Goal: Task Accomplishment & Management: Complete application form

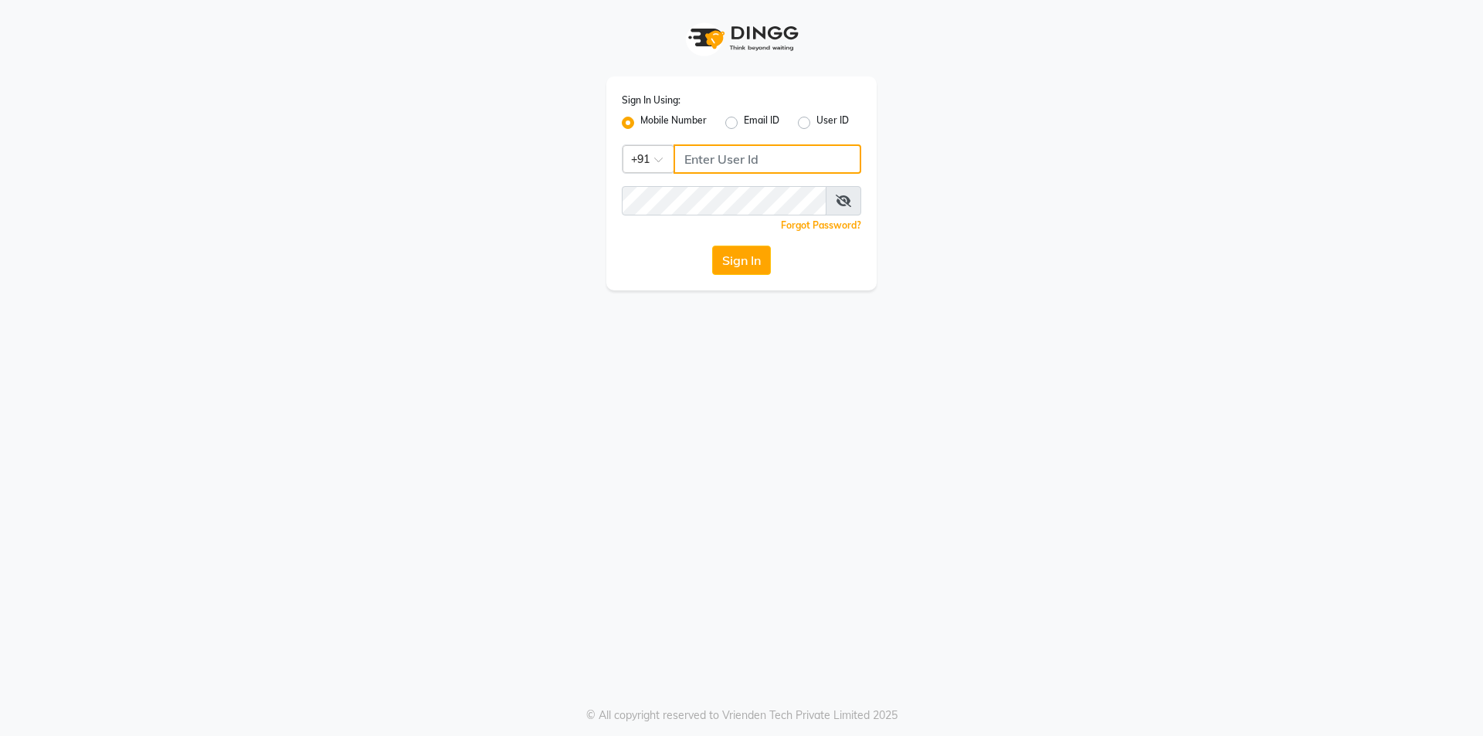
click at [711, 169] on input "Username" at bounding box center [768, 158] width 188 height 29
drag, startPoint x: 680, startPoint y: 161, endPoint x: 759, endPoint y: 158, distance: 79.6
click at [759, 158] on input "9892546266" at bounding box center [768, 158] width 188 height 29
type input "9892546266"
click at [759, 258] on button "Sign In" at bounding box center [741, 260] width 59 height 29
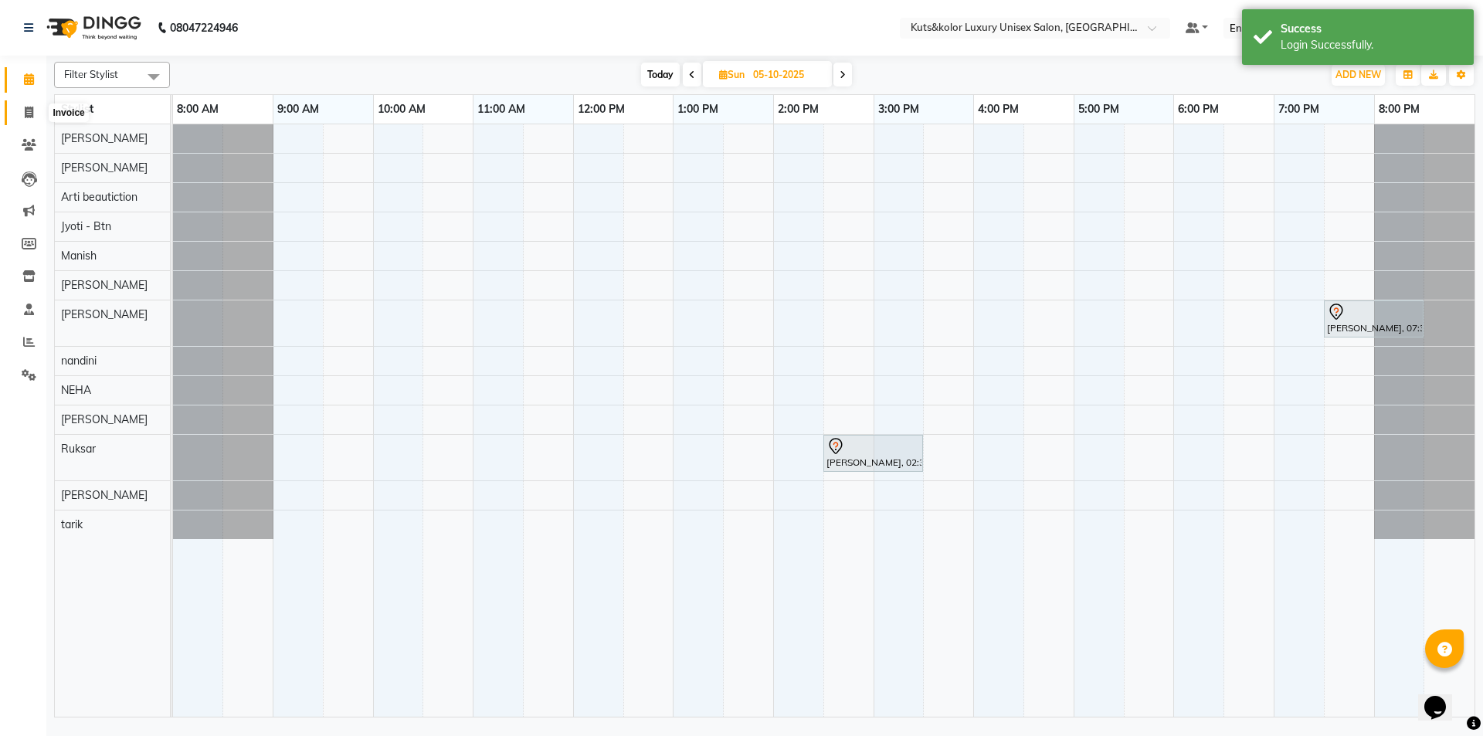
click at [31, 110] on icon at bounding box center [29, 113] width 8 height 12
select select "7374"
select select "service"
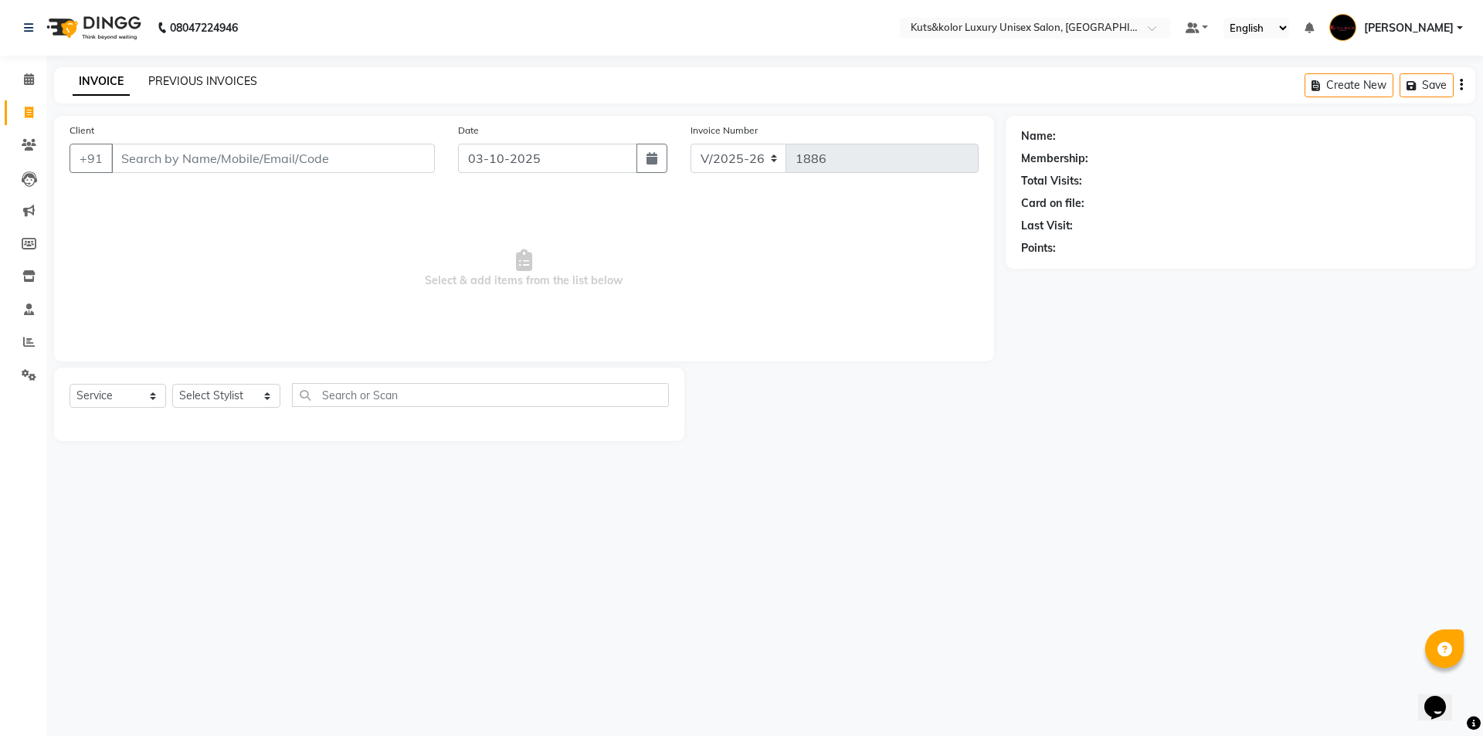
click at [198, 83] on link "PREVIOUS INVOICES" at bounding box center [202, 81] width 109 height 14
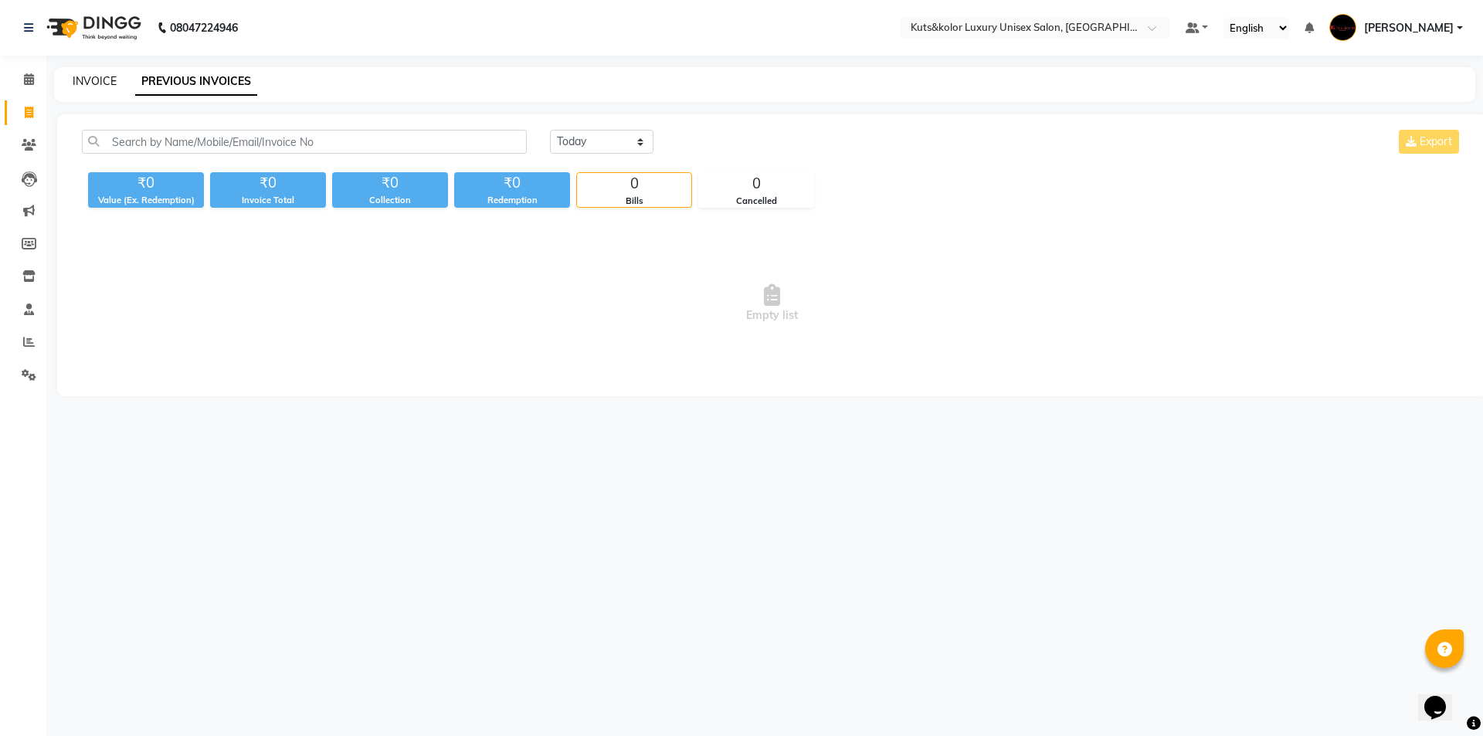
click at [99, 76] on link "INVOICE" at bounding box center [95, 81] width 44 height 14
select select "7374"
select select "service"
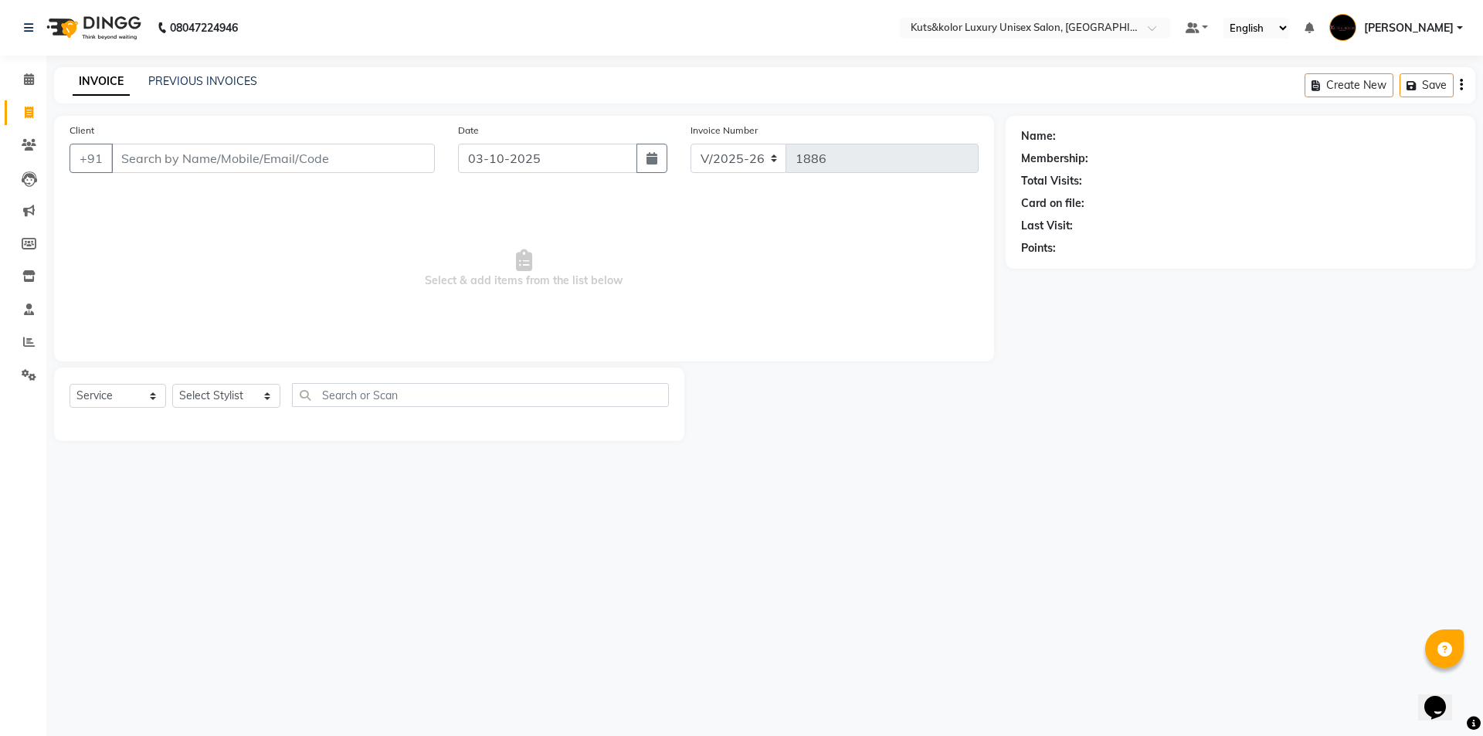
click at [134, 168] on input "Client" at bounding box center [273, 158] width 324 height 29
click at [148, 198] on span "Kriti" at bounding box center [141, 193] width 23 height 15
type input "9818184214"
click at [255, 393] on select "Select Stylist aman [PERSON_NAME] beautiction [PERSON_NAME] Jyoti - Btn [PERSON…" at bounding box center [226, 396] width 108 height 24
select select "90771"
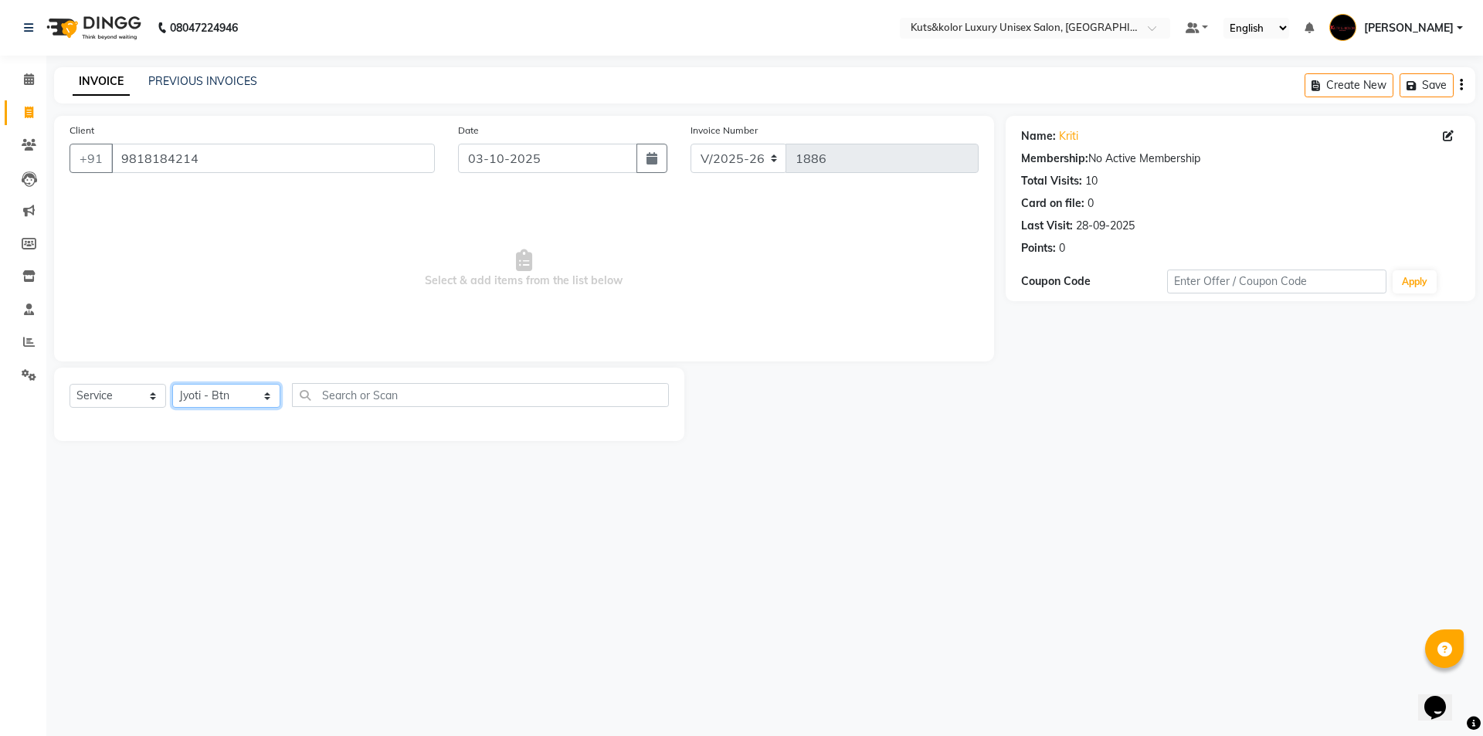
click at [172, 384] on select "Select Stylist aman [PERSON_NAME] beautiction [PERSON_NAME] Jyoti - Btn [PERSON…" at bounding box center [226, 396] width 108 height 24
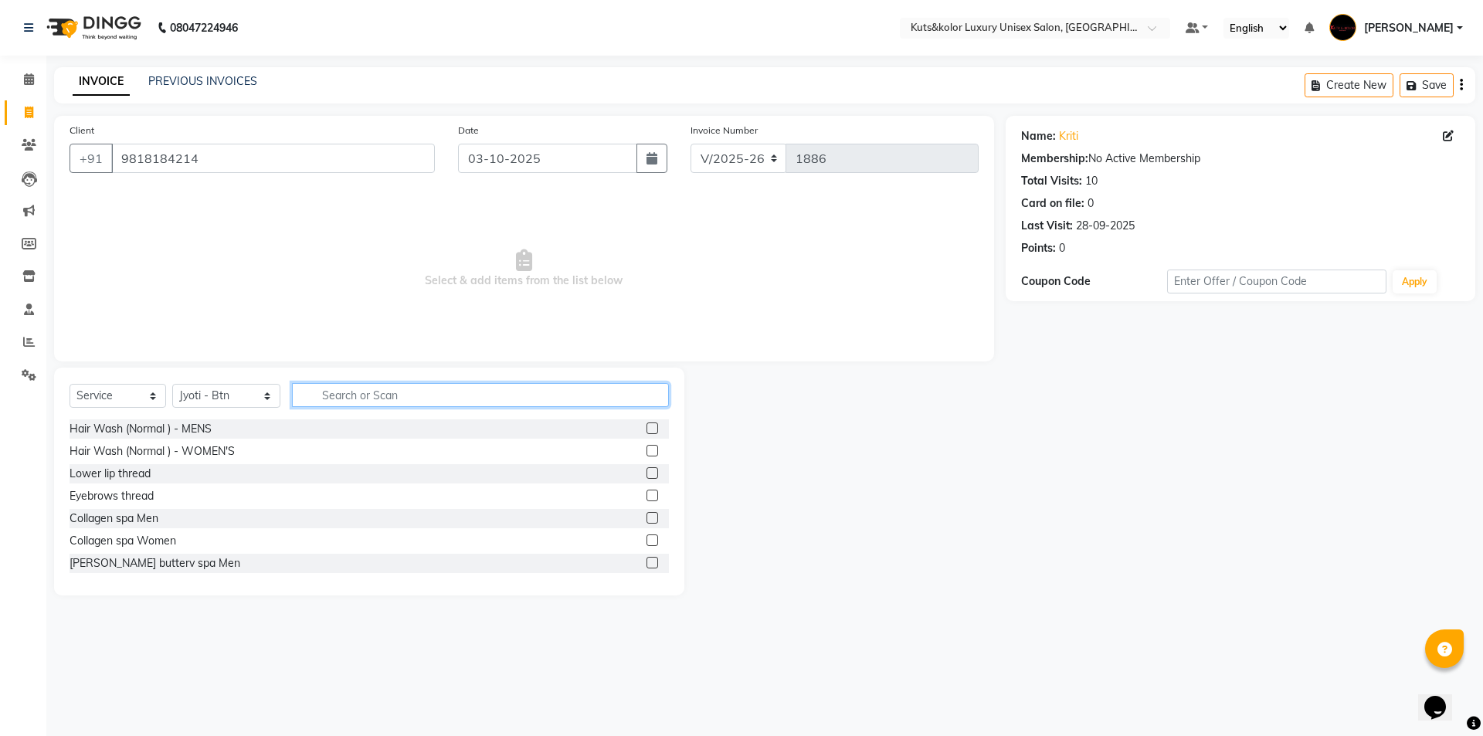
click at [342, 399] on input "text" at bounding box center [480, 395] width 377 height 24
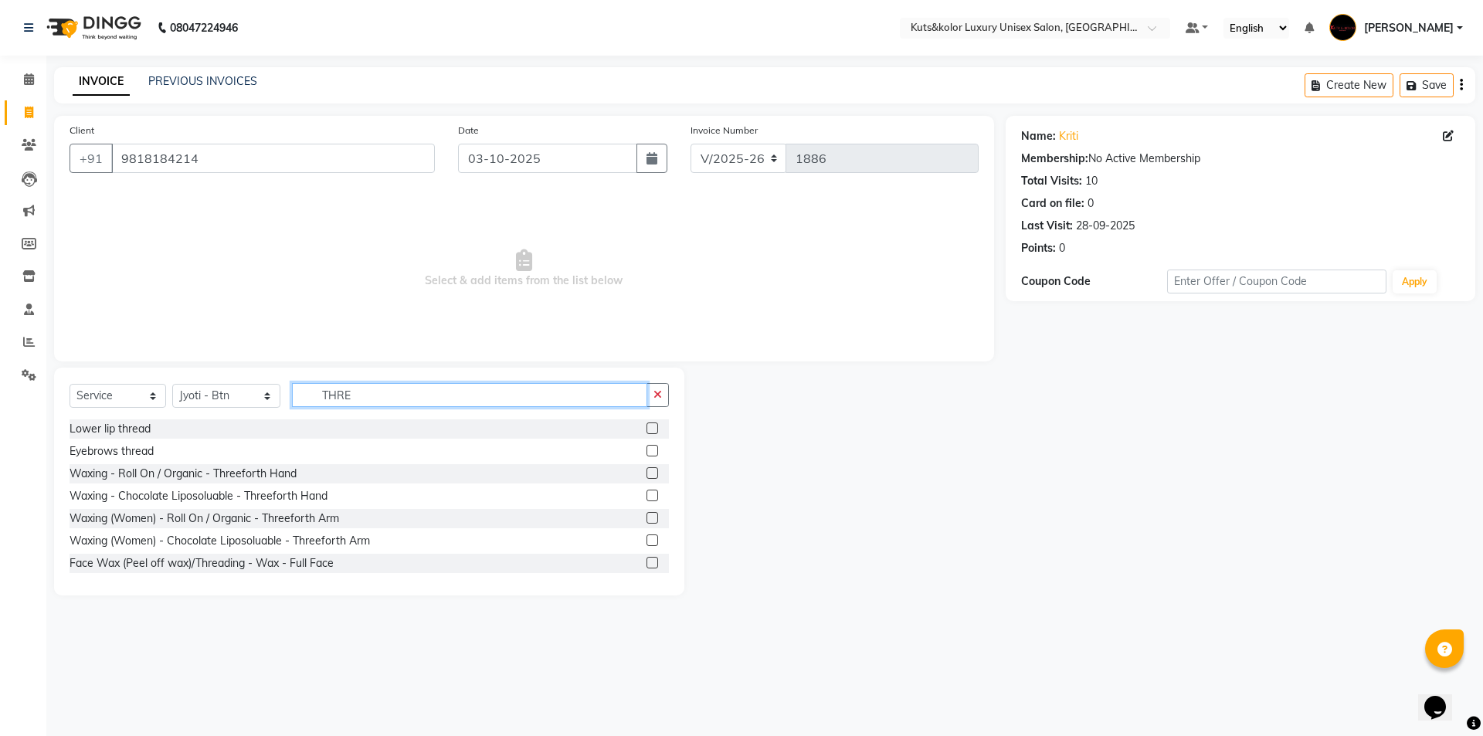
type input "THRE"
click at [647, 451] on label at bounding box center [653, 451] width 12 height 12
click at [647, 451] on input "checkbox" at bounding box center [652, 451] width 10 height 10
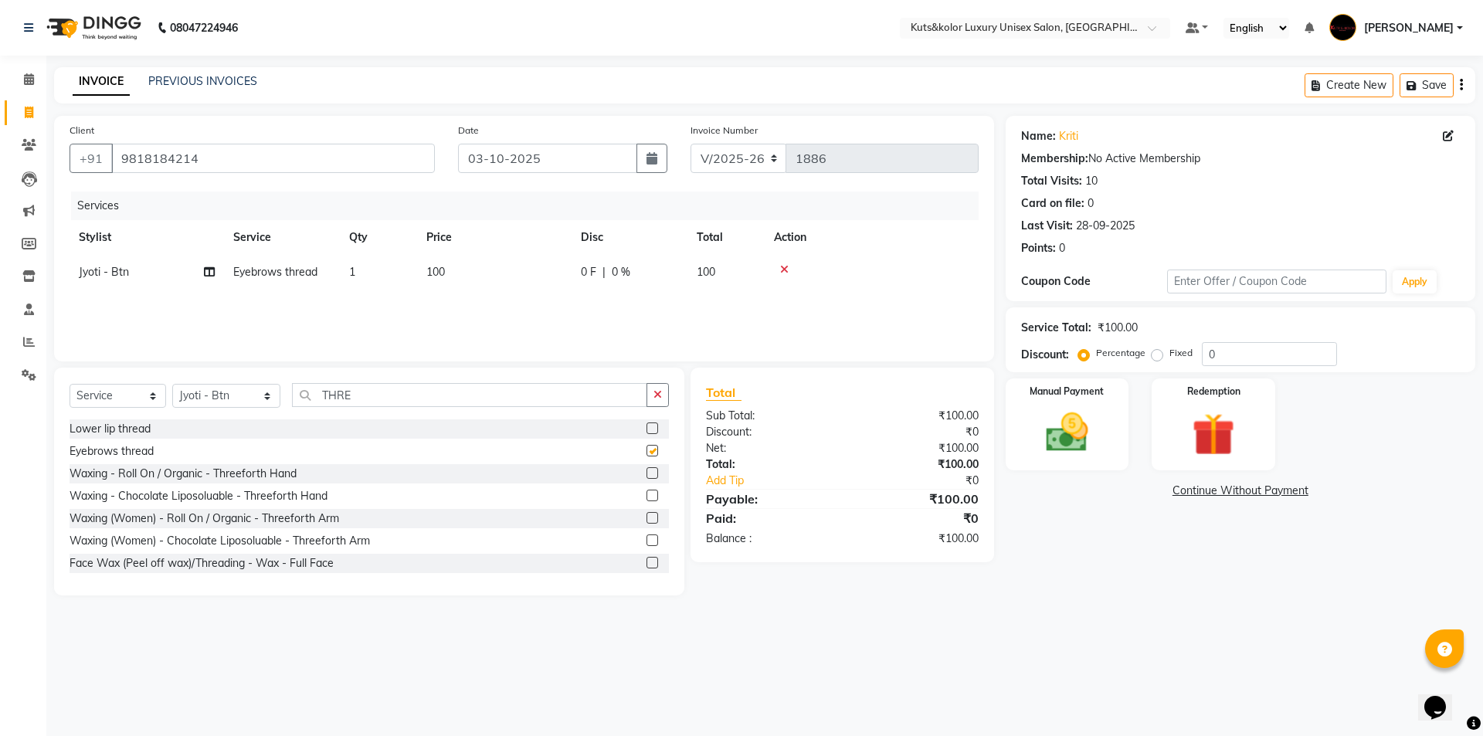
checkbox input "false"
click at [647, 426] on label at bounding box center [653, 429] width 12 height 12
click at [647, 426] on input "checkbox" at bounding box center [652, 429] width 10 height 10
checkbox input "false"
click at [446, 313] on td "50" at bounding box center [494, 307] width 154 height 35
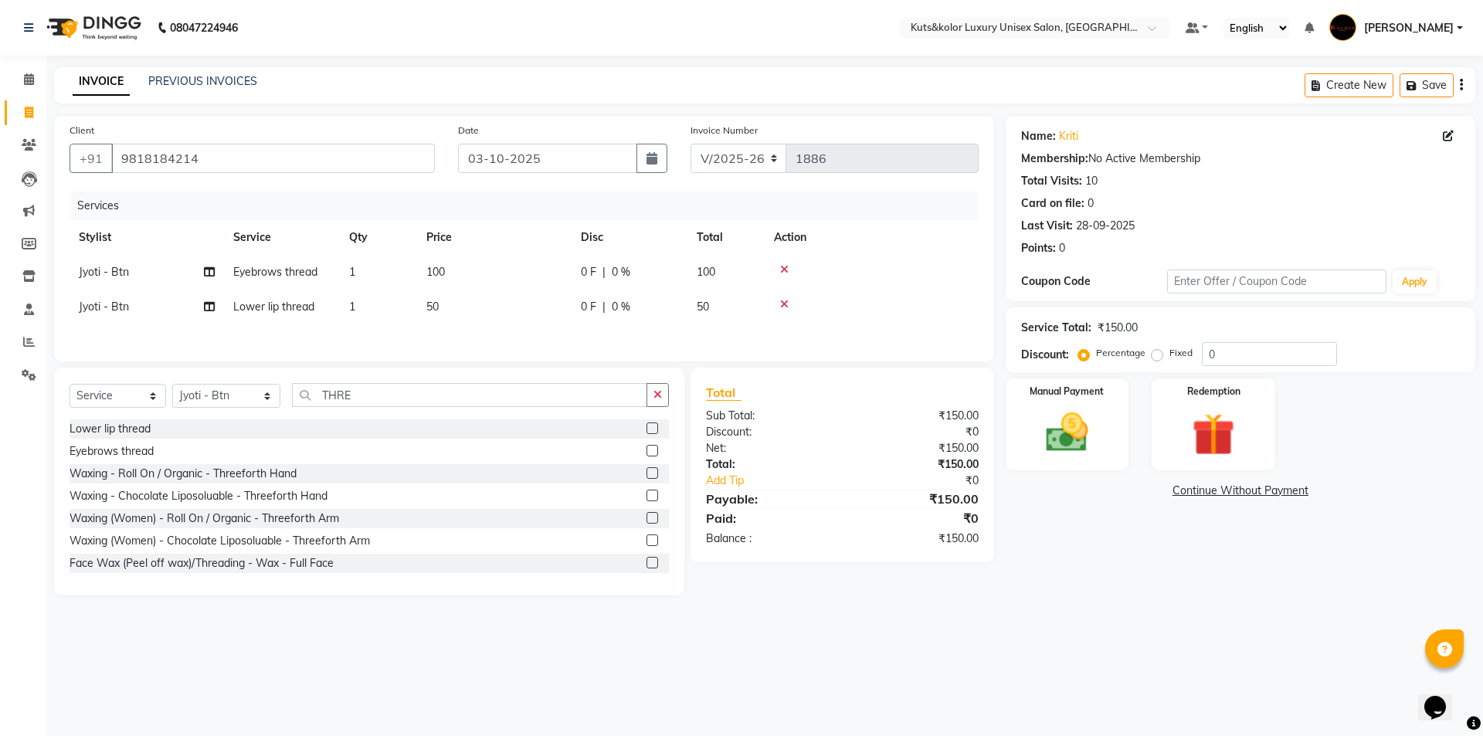
select select "90771"
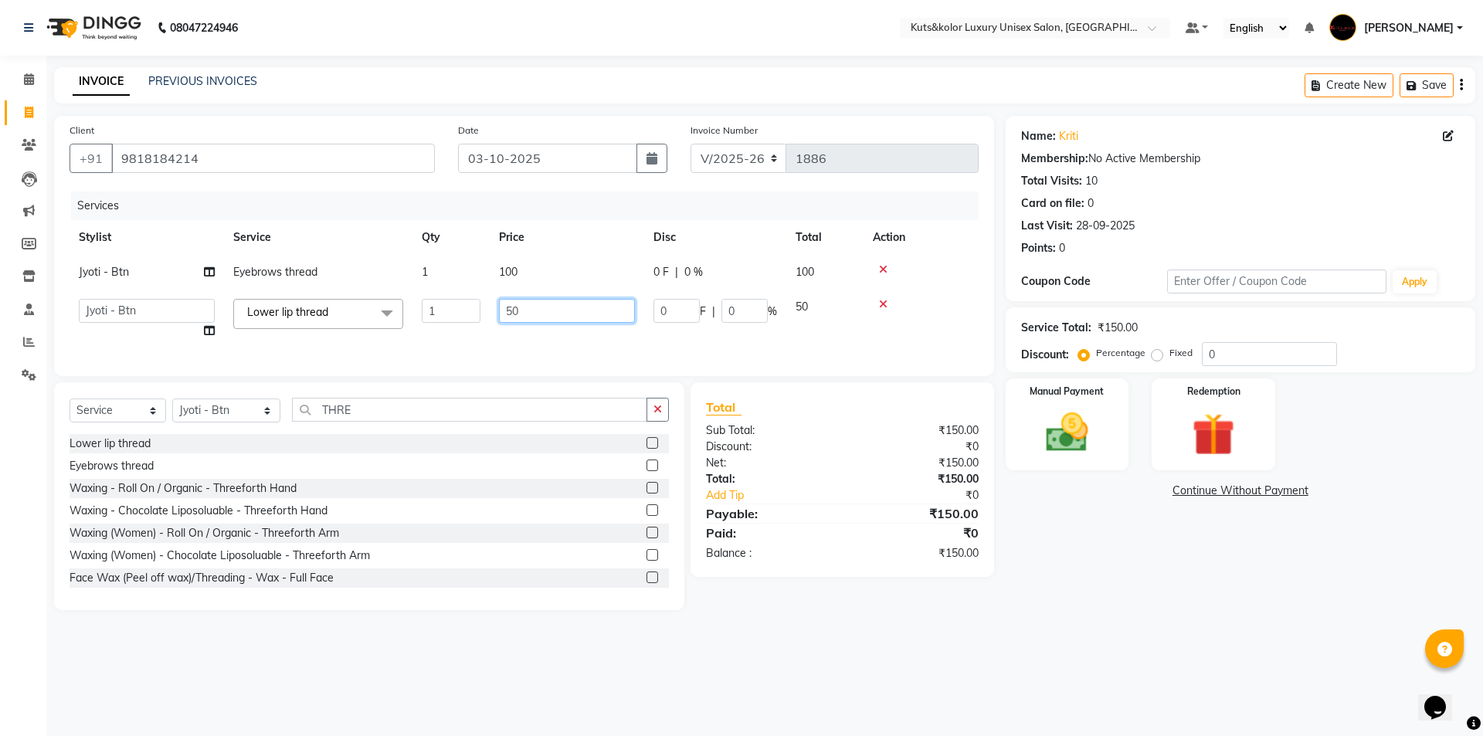
click at [562, 321] on input "50" at bounding box center [567, 311] width 136 height 24
type input "5"
type input "150"
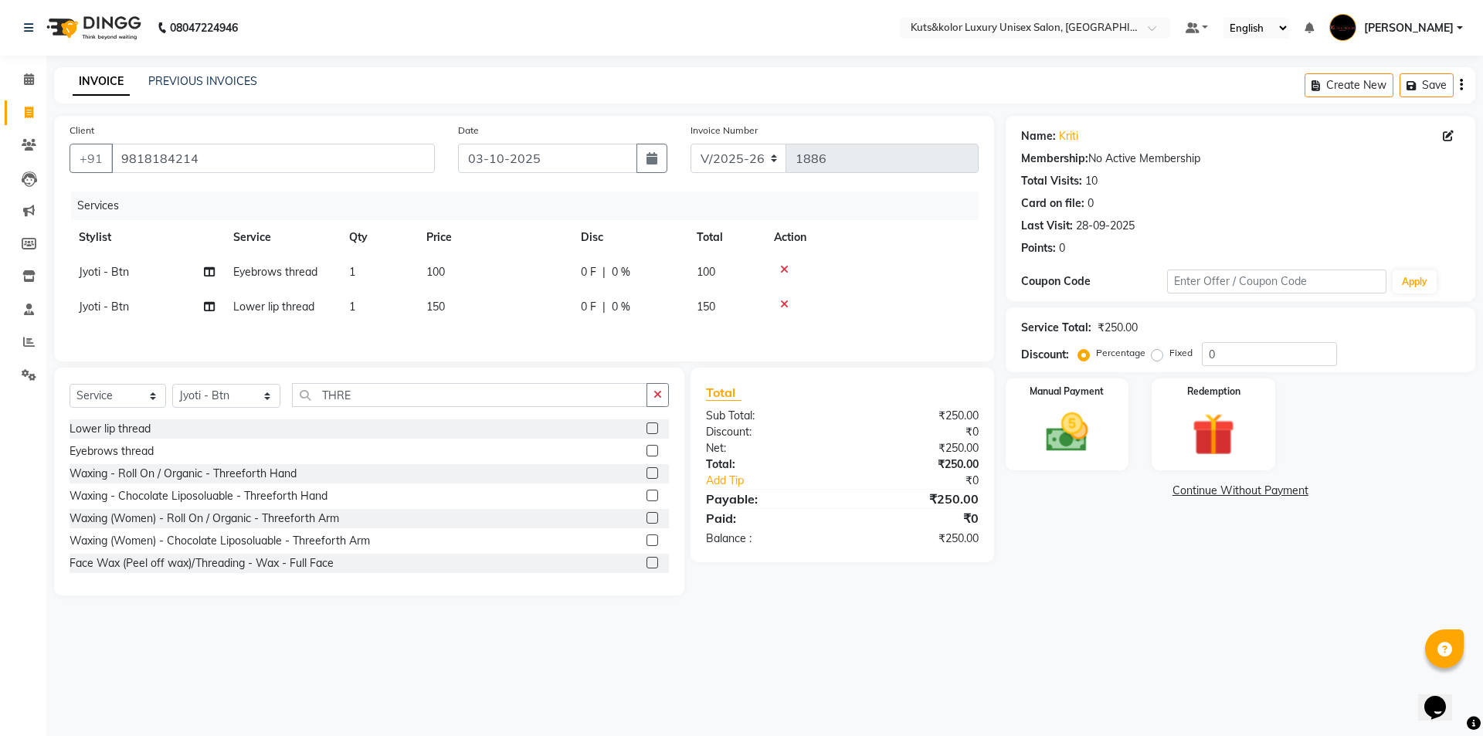
click at [557, 270] on td "100" at bounding box center [494, 272] width 154 height 35
select select "90771"
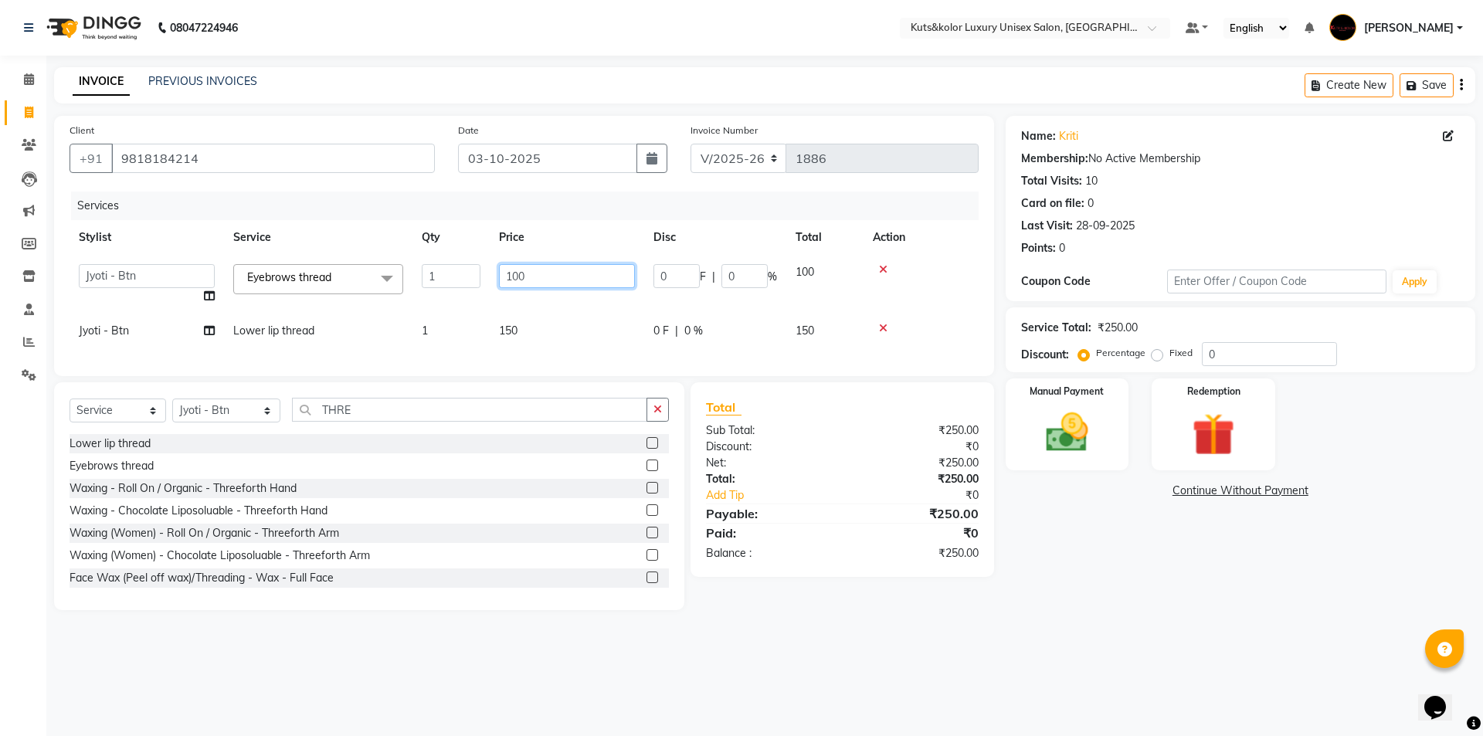
click at [571, 276] on input "100" at bounding box center [567, 276] width 136 height 24
type input "1"
type input "200"
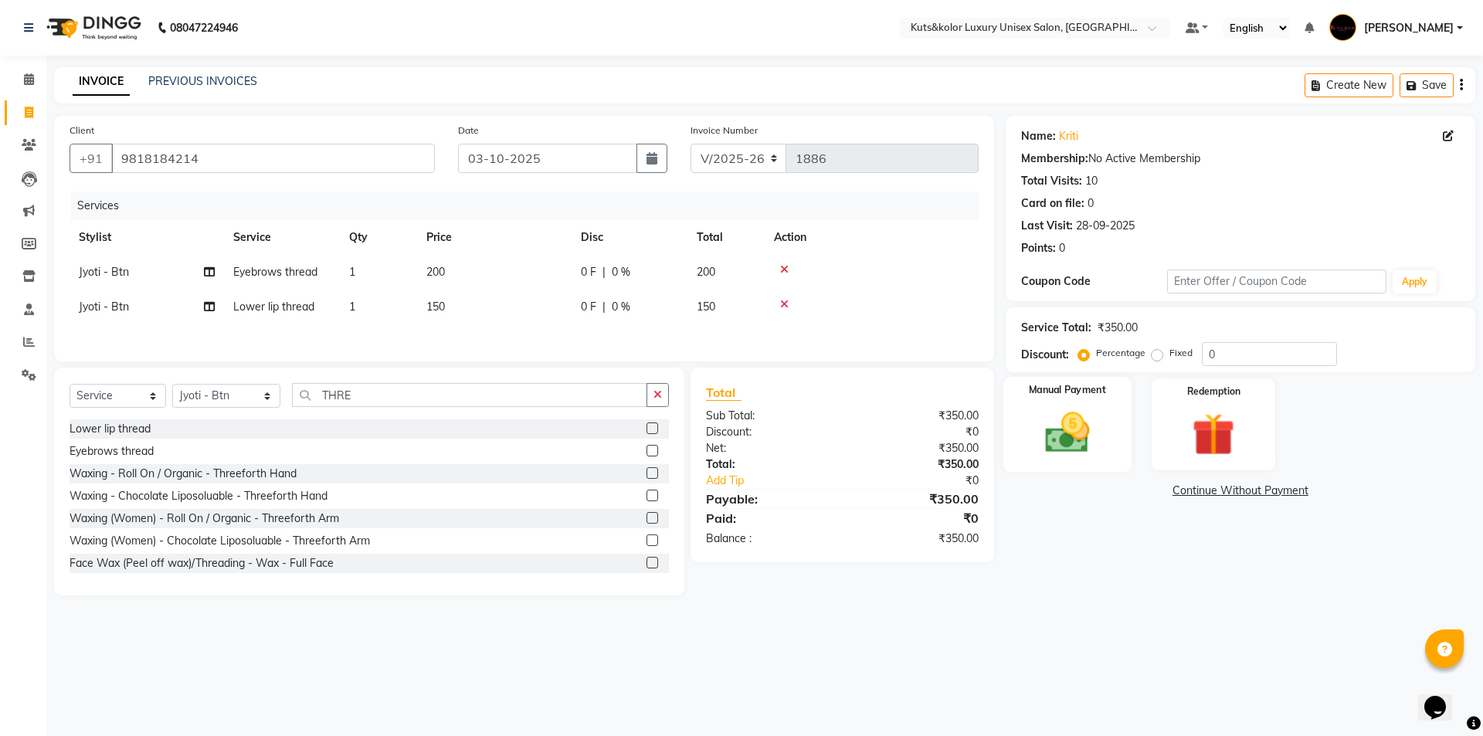
click at [1086, 446] on img at bounding box center [1067, 432] width 72 height 51
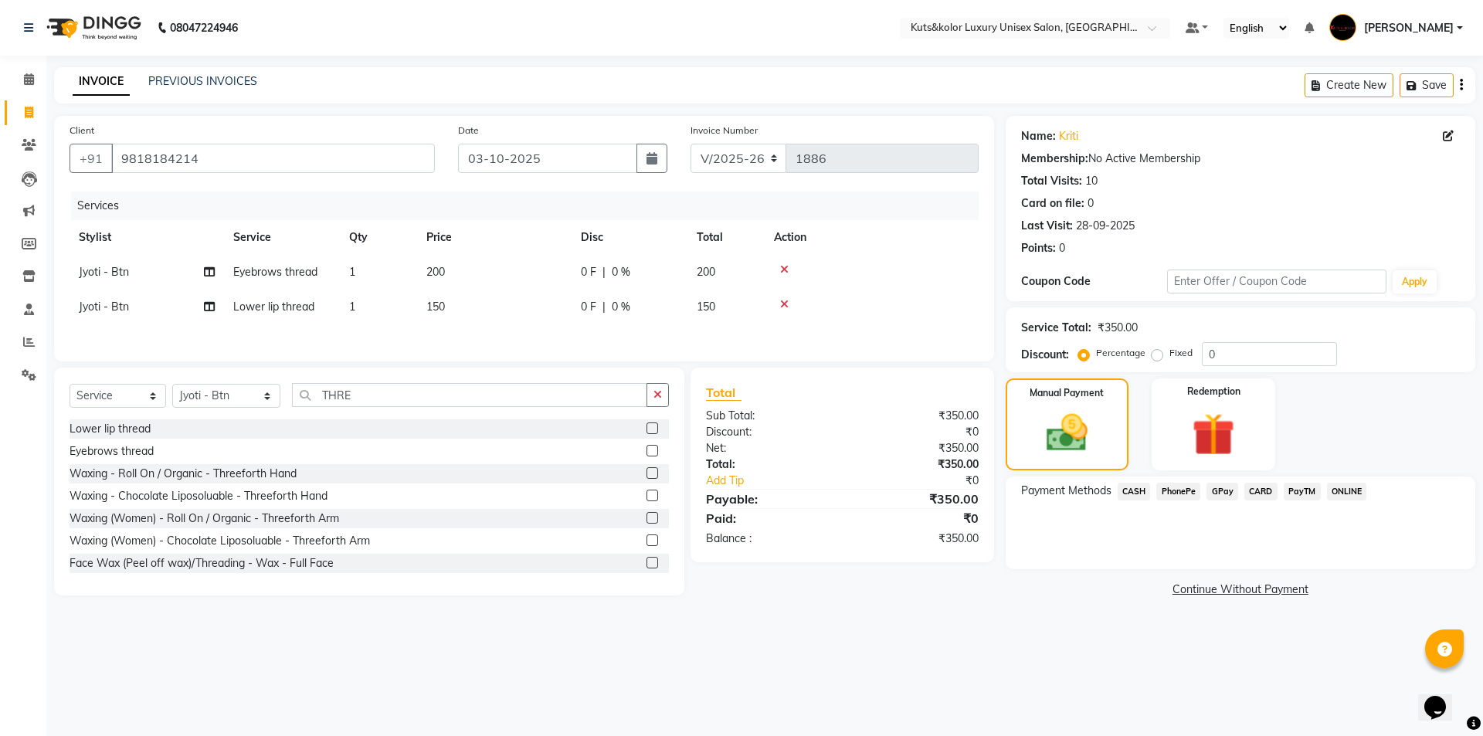
click at [1230, 496] on span "GPay" at bounding box center [1223, 492] width 32 height 18
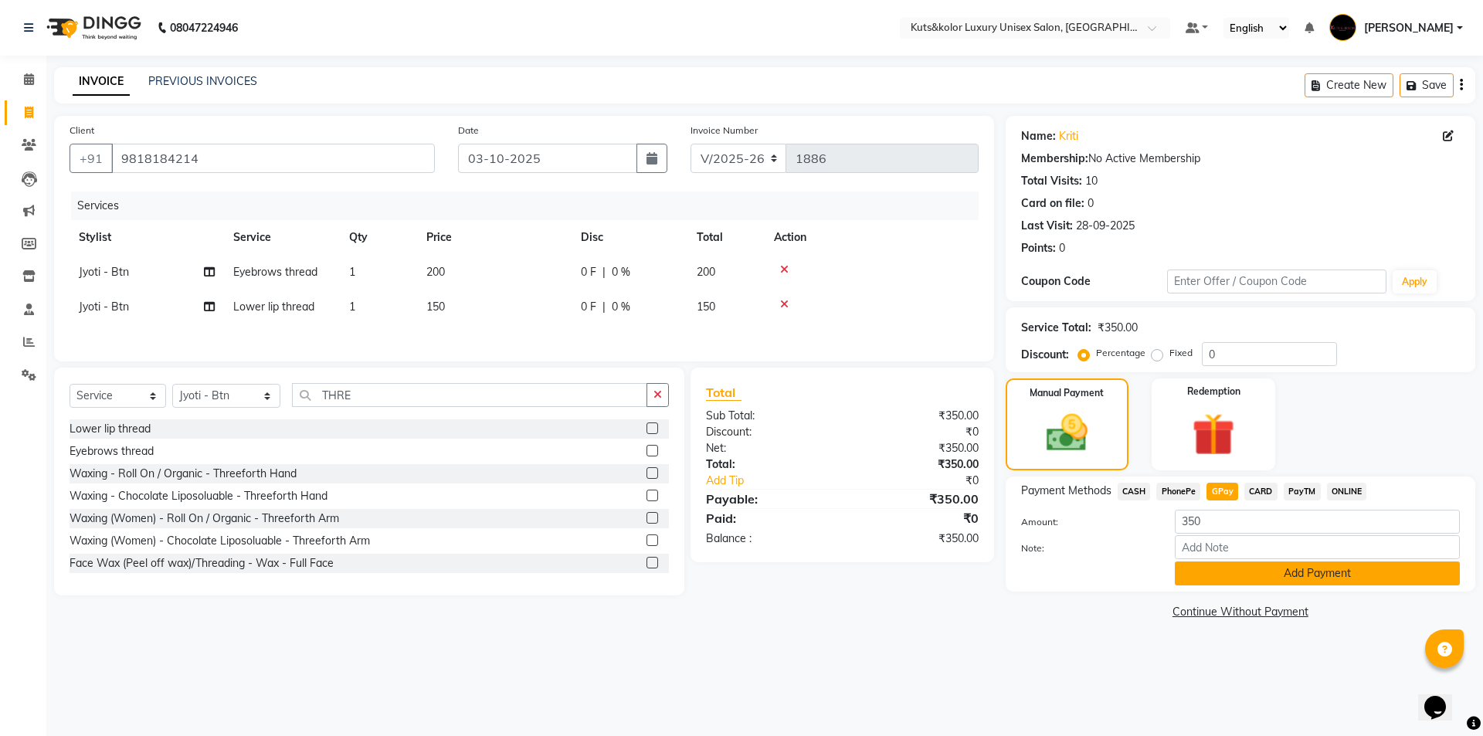
click at [1218, 572] on button "Add Payment" at bounding box center [1317, 574] width 285 height 24
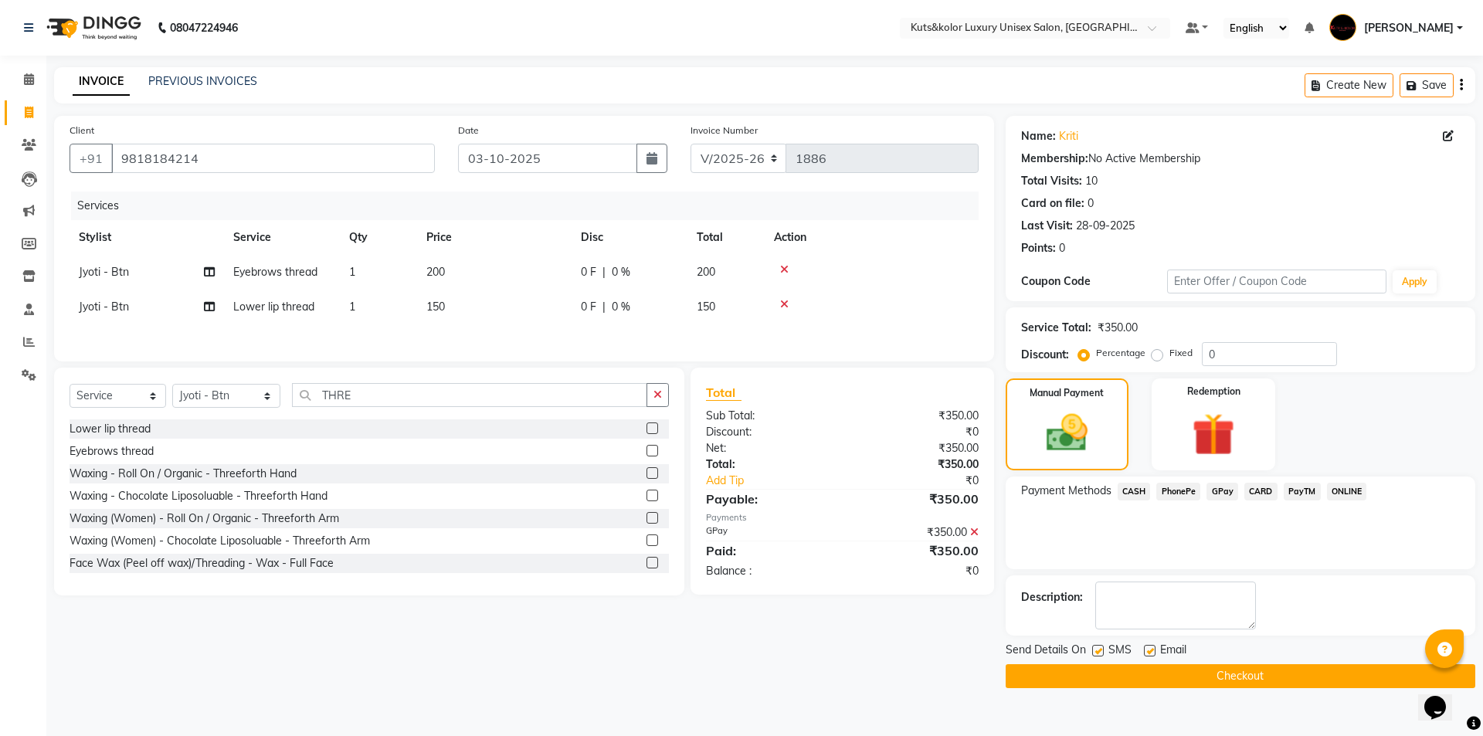
click at [1096, 649] on label at bounding box center [1098, 651] width 12 height 12
click at [1096, 649] on input "checkbox" at bounding box center [1097, 652] width 10 height 10
checkbox input "false"
click at [1091, 661] on div "Send Details On SMS Email Checkout" at bounding box center [1241, 665] width 470 height 46
click at [1102, 670] on button "Checkout" at bounding box center [1241, 676] width 470 height 24
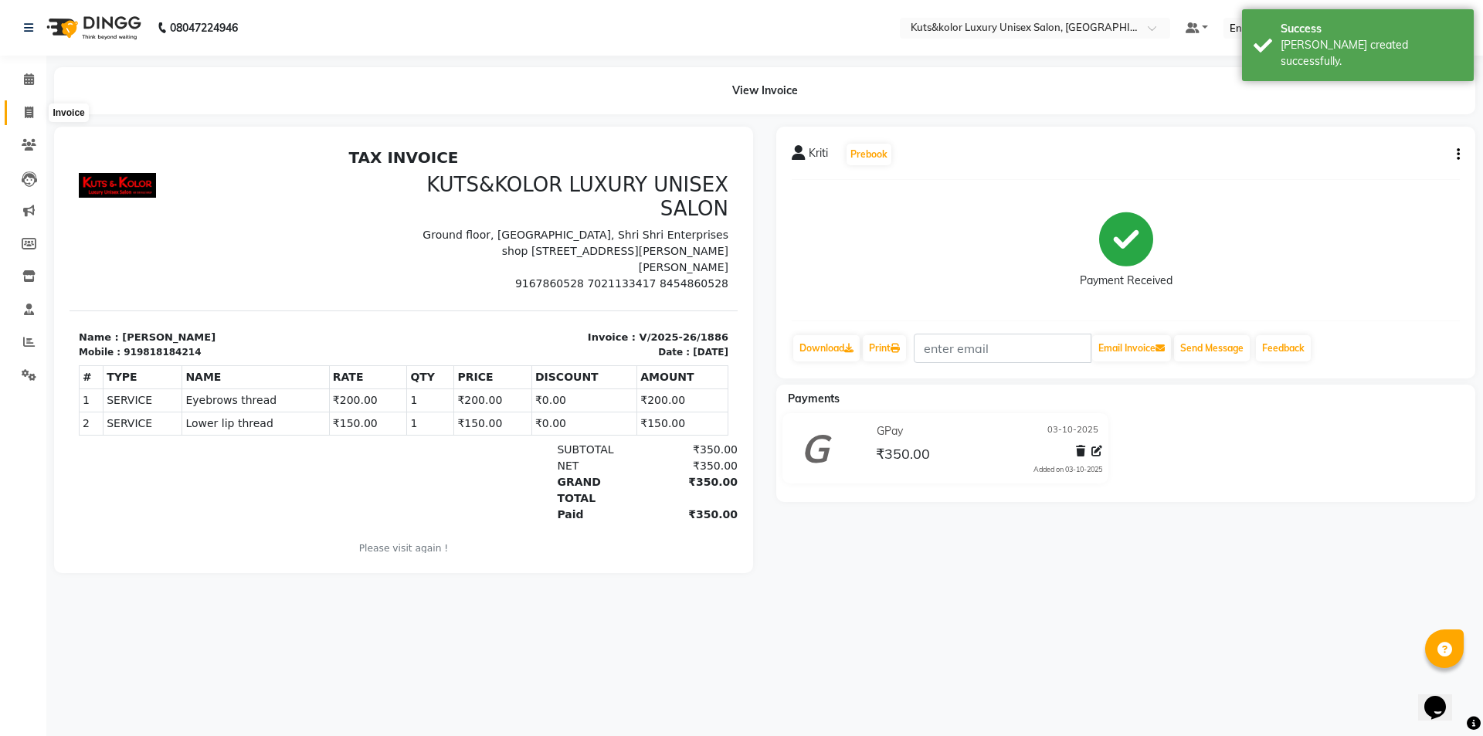
click at [31, 118] on span at bounding box center [28, 113] width 27 height 18
select select "7374"
select select "service"
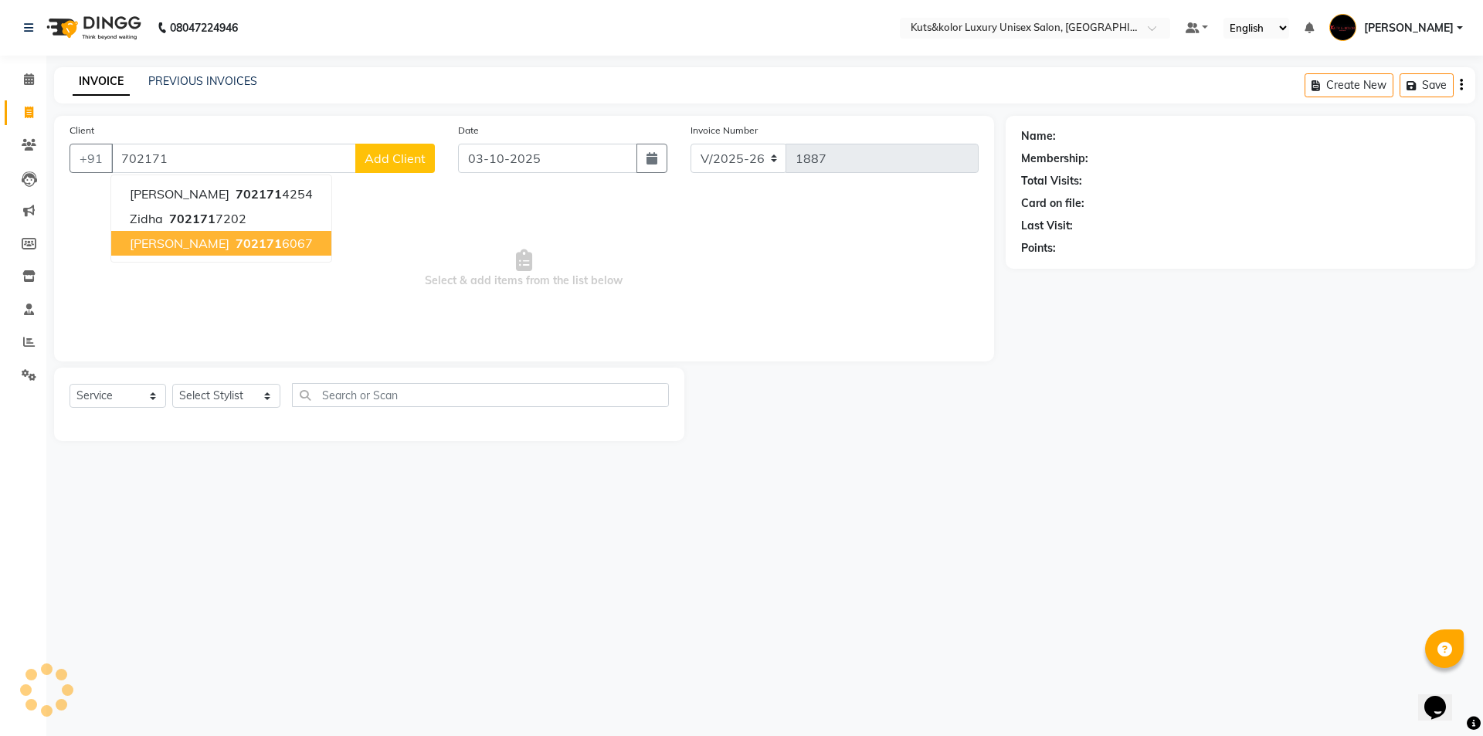
click at [141, 238] on span "[PERSON_NAME]" at bounding box center [180, 243] width 100 height 15
type input "7021716067"
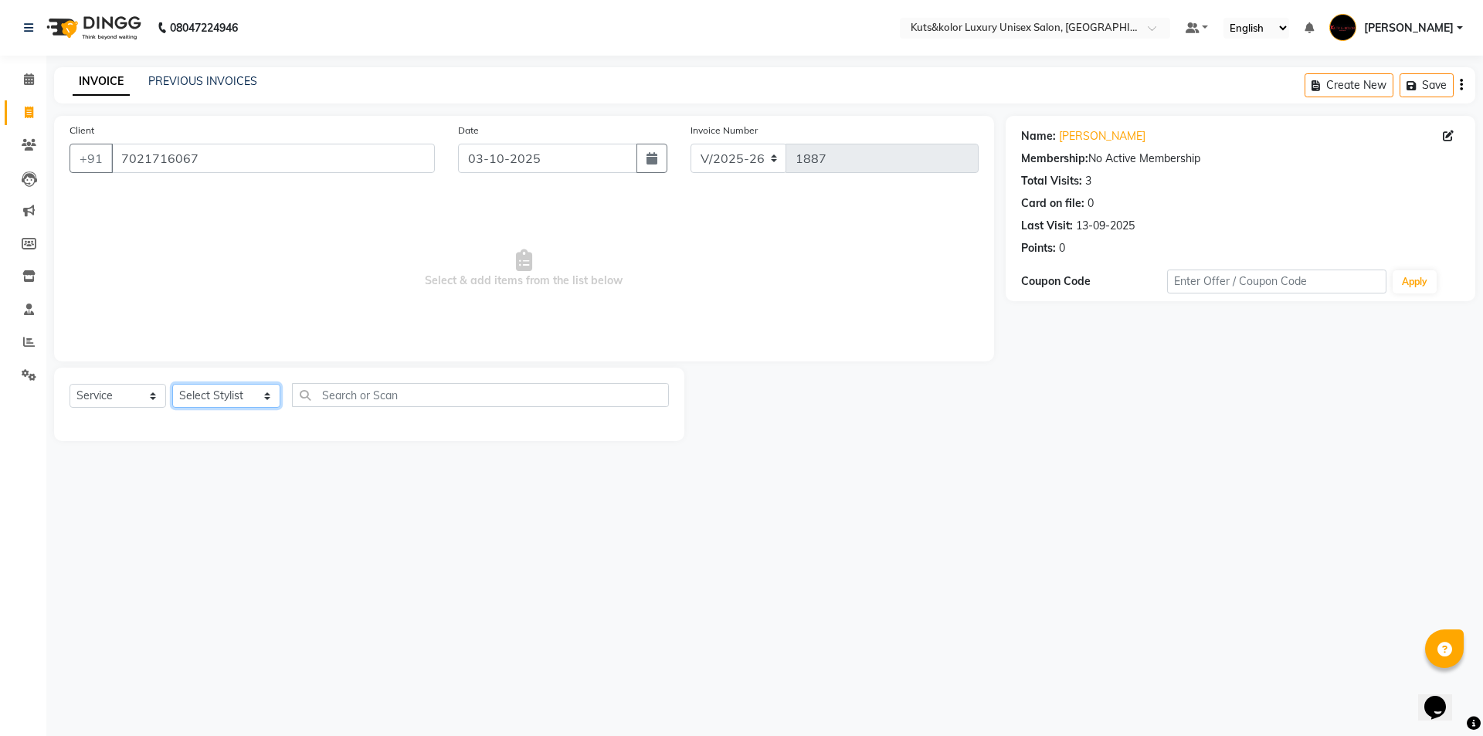
click at [253, 388] on select "Select Stylist aman [PERSON_NAME] beautiction [PERSON_NAME] Jyoti - Btn [PERSON…" at bounding box center [226, 396] width 108 height 24
select select "90771"
click at [172, 384] on select "Select Stylist aman [PERSON_NAME] beautiction [PERSON_NAME] Jyoti - Btn [PERSON…" at bounding box center [226, 396] width 108 height 24
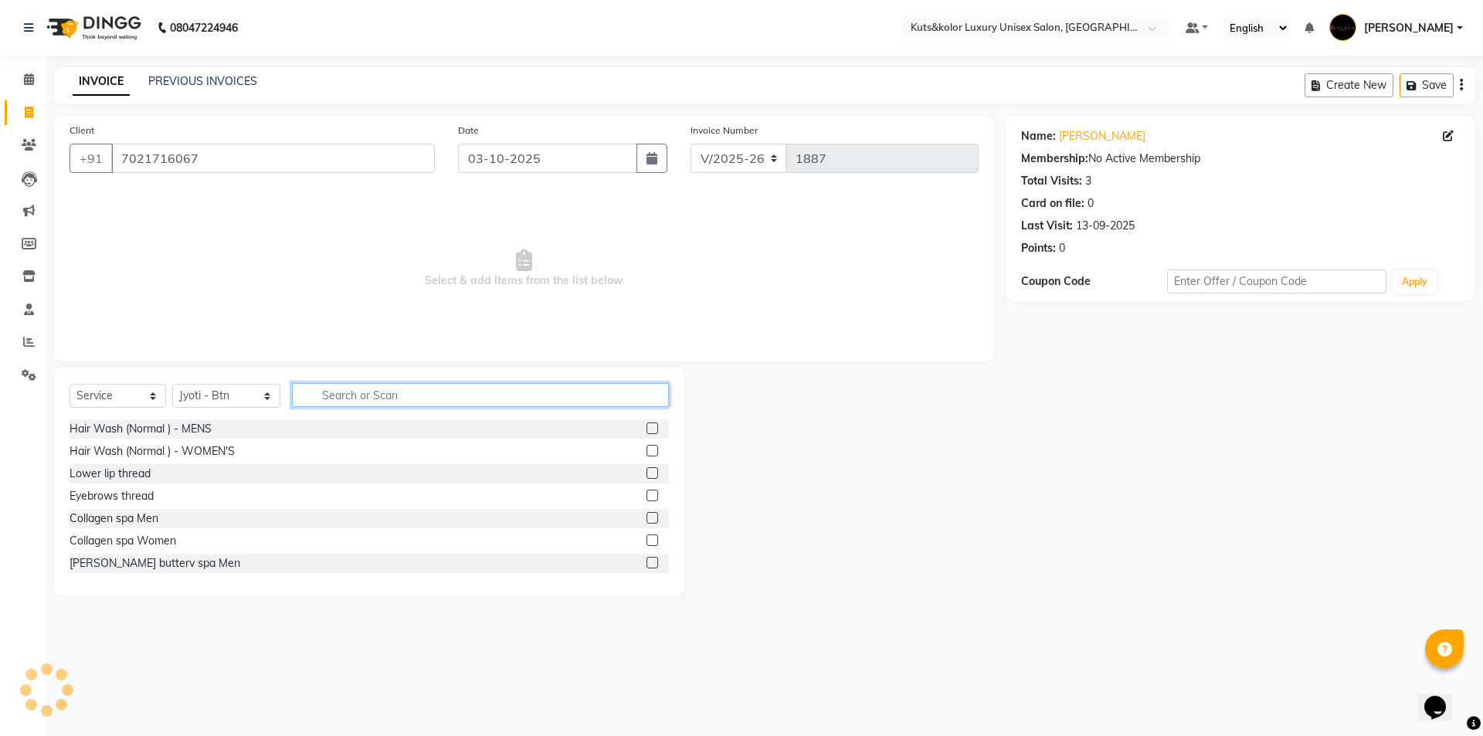
click at [341, 399] on input "text" at bounding box center [480, 395] width 377 height 24
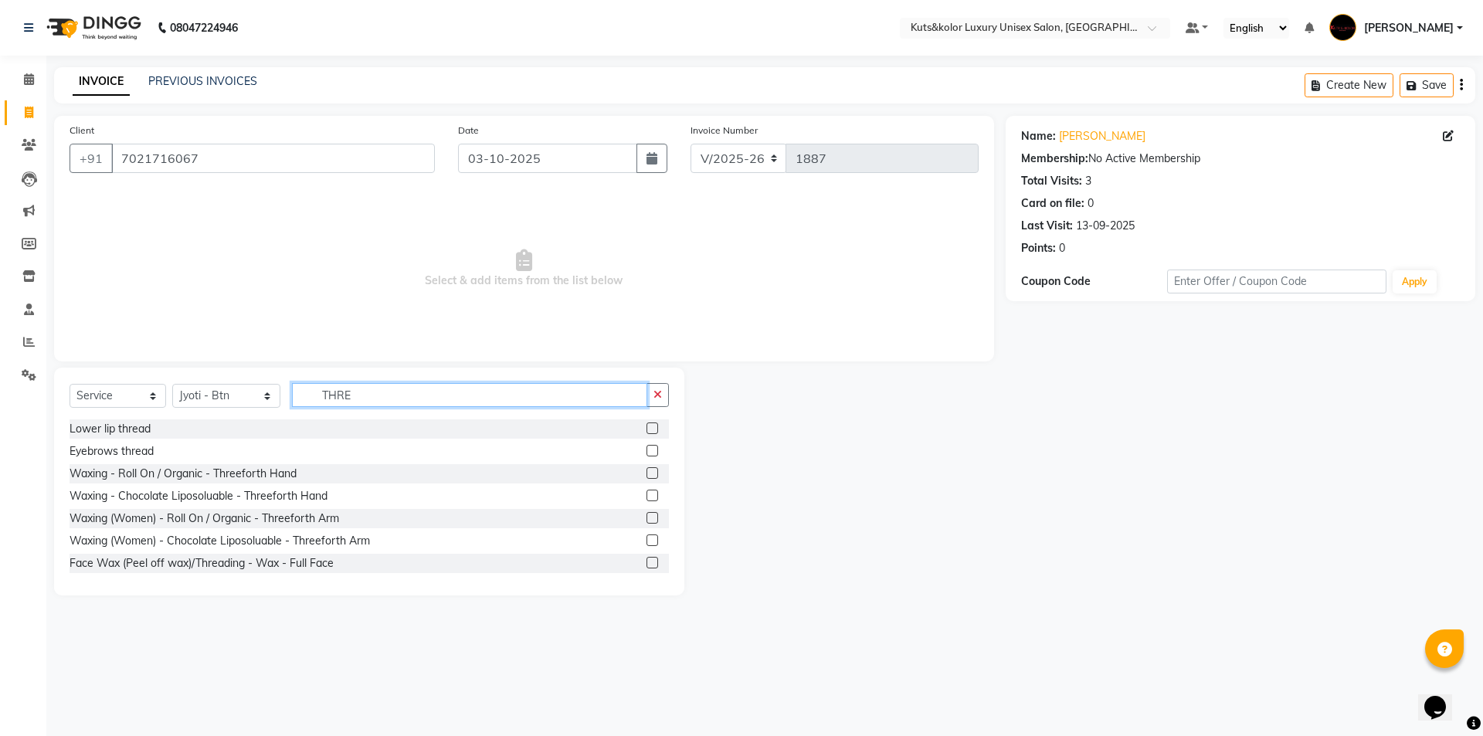
type input "THRE"
click at [647, 452] on label at bounding box center [653, 451] width 12 height 12
click at [647, 452] on input "checkbox" at bounding box center [652, 451] width 10 height 10
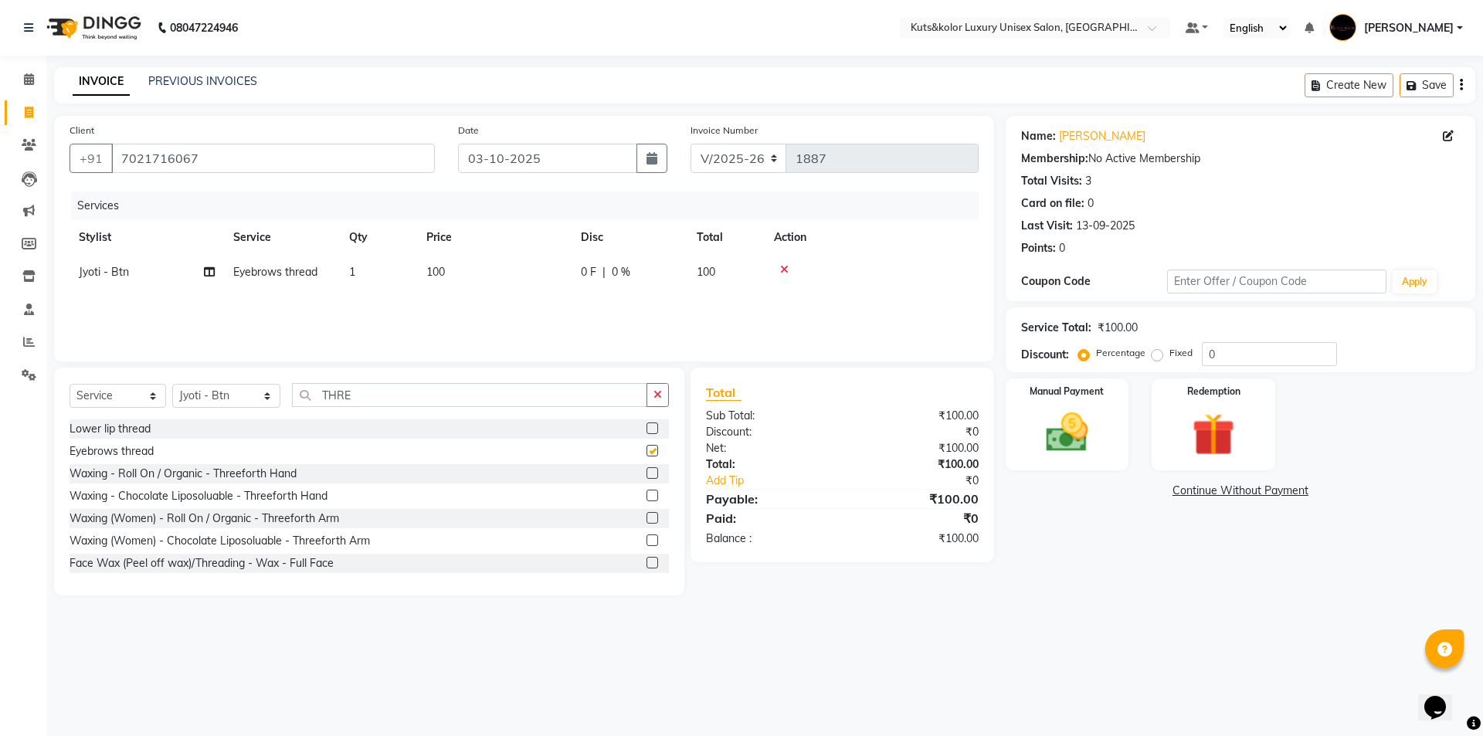
checkbox input "false"
click at [647, 434] on div at bounding box center [652, 431] width 10 height 16
click at [647, 427] on label at bounding box center [653, 429] width 12 height 12
click at [647, 427] on input "checkbox" at bounding box center [652, 429] width 10 height 10
checkbox input "false"
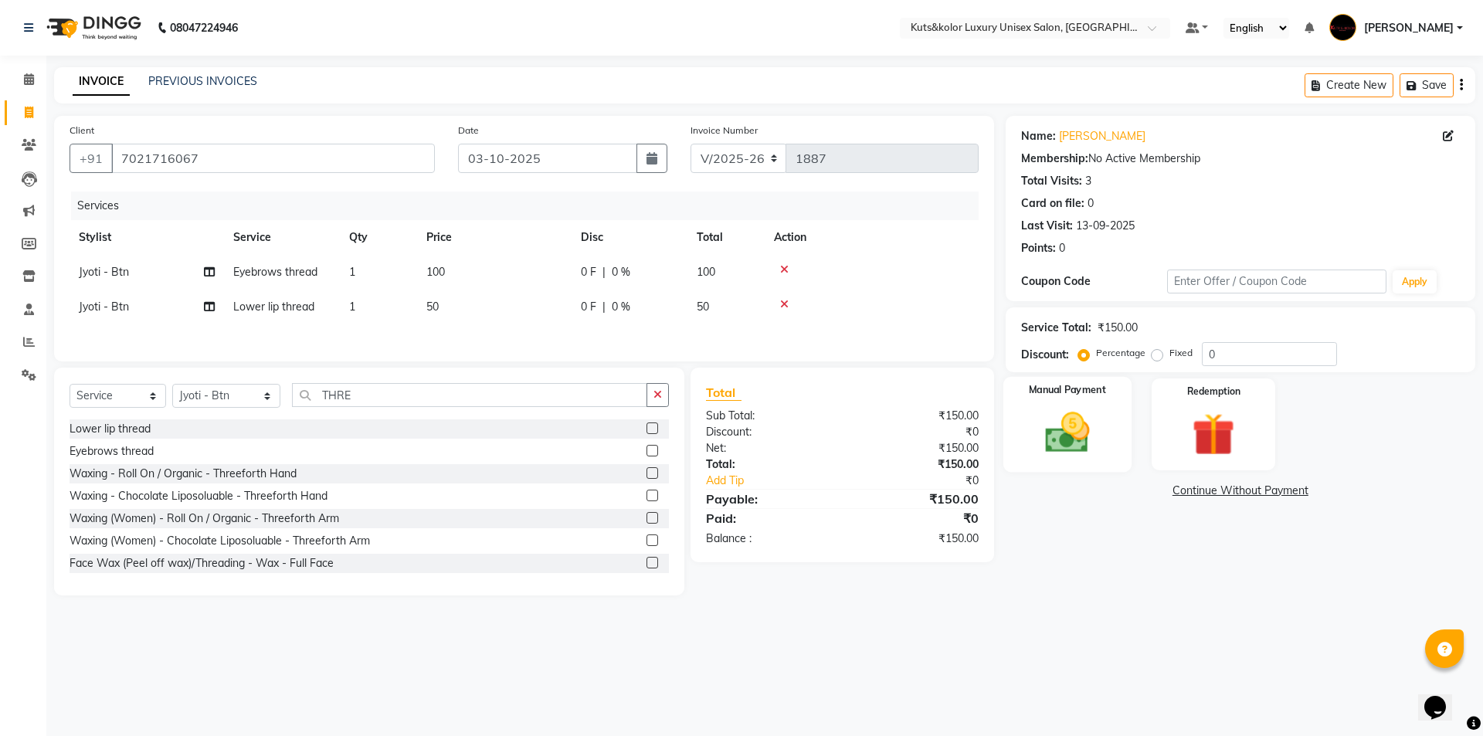
click at [1082, 426] on img at bounding box center [1067, 432] width 72 height 51
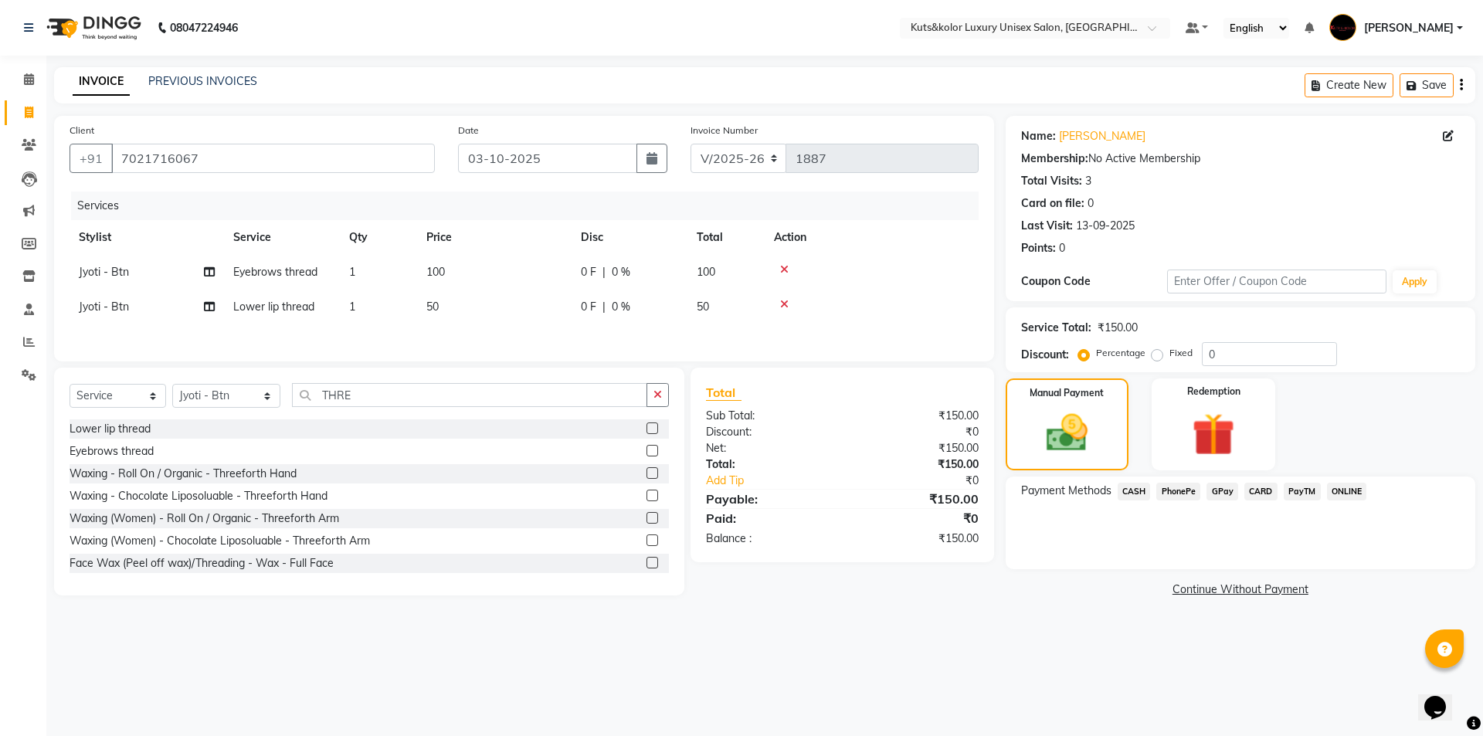
click at [1219, 488] on span "GPay" at bounding box center [1223, 492] width 32 height 18
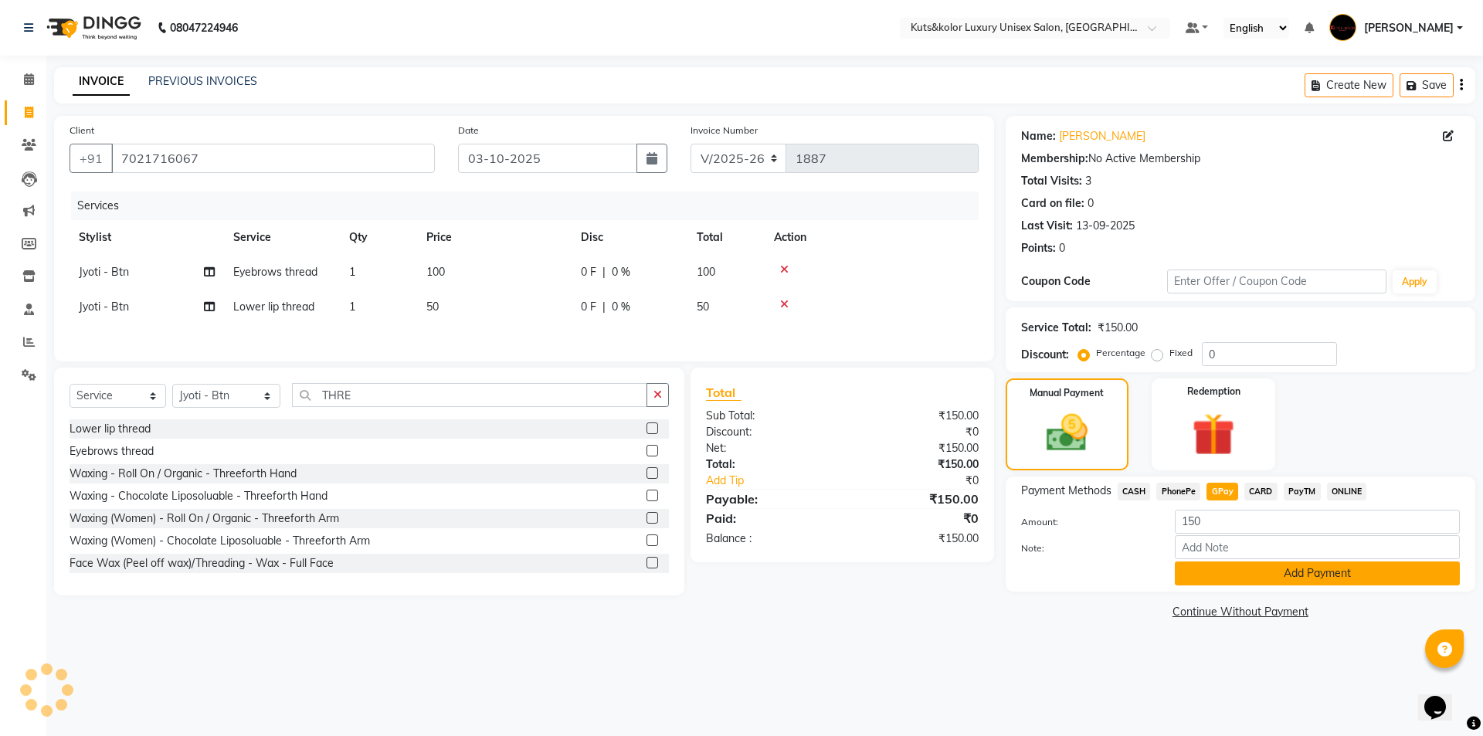
click at [1205, 569] on button "Add Payment" at bounding box center [1317, 574] width 285 height 24
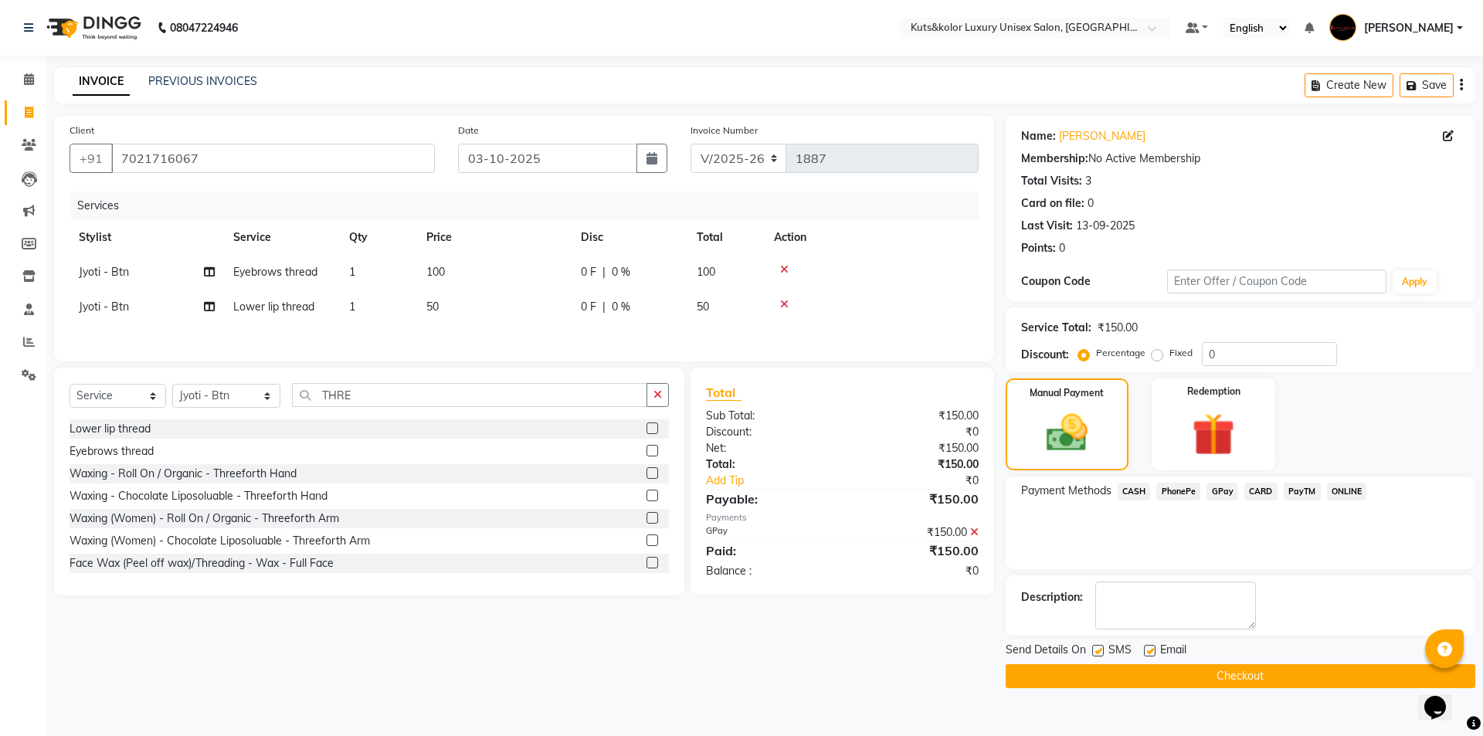
click at [1098, 647] on label at bounding box center [1098, 651] width 12 height 12
click at [1098, 647] on input "checkbox" at bounding box center [1097, 652] width 10 height 10
checkbox input "false"
click at [1098, 666] on button "Checkout" at bounding box center [1241, 676] width 470 height 24
